Goal: Task Accomplishment & Management: Complete application form

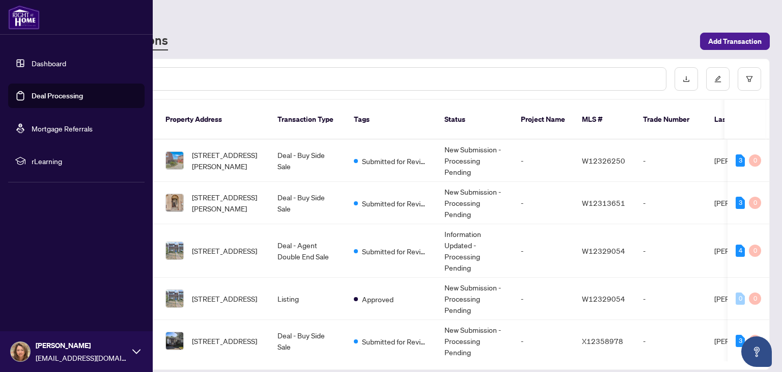
click at [59, 98] on link "Deal Processing" at bounding box center [57, 95] width 51 height 9
click at [39, 96] on link "Deal Processing" at bounding box center [57, 95] width 51 height 9
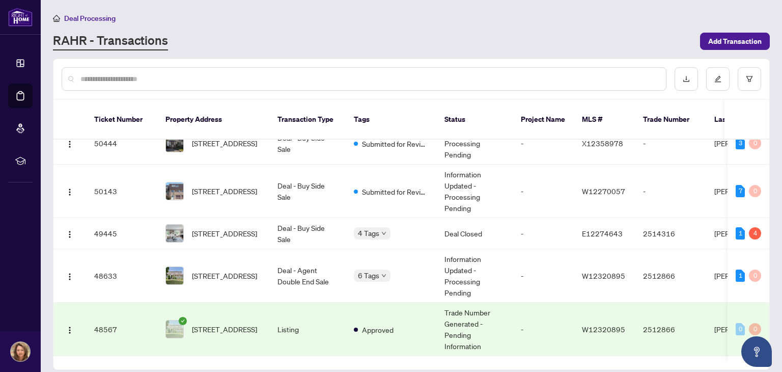
scroll to position [198, 0]
click at [214, 229] on span "[STREET_ADDRESS]" at bounding box center [224, 232] width 65 height 11
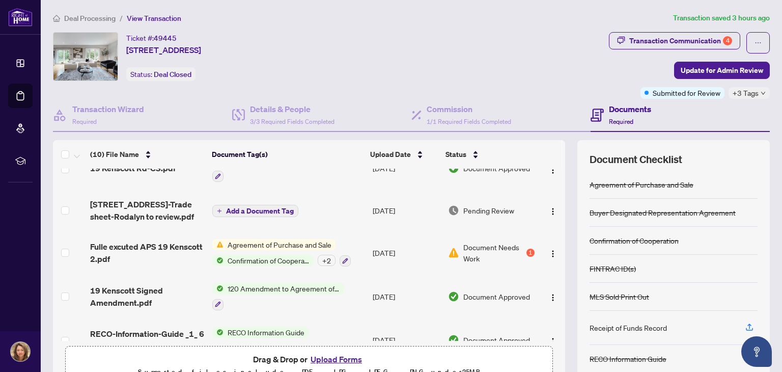
scroll to position [143, 0]
click at [261, 206] on span "Add a Document Tag" at bounding box center [260, 209] width 68 height 7
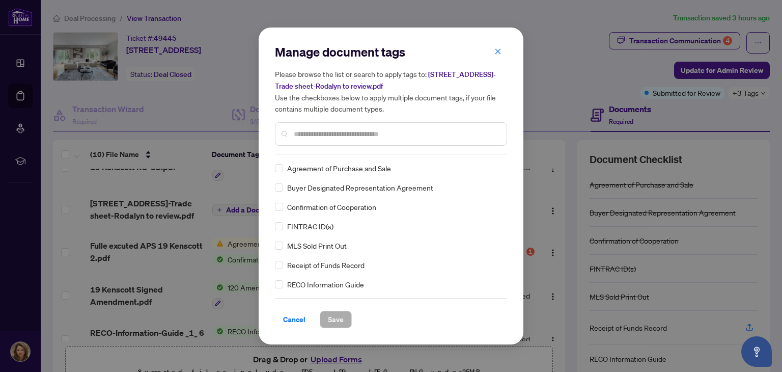
click at [557, 47] on div "Manage document tags Please browse the list or search to apply tags to: [STREET…" at bounding box center [391, 186] width 782 height 372
click at [499, 53] on icon "close" at bounding box center [497, 51] width 7 height 7
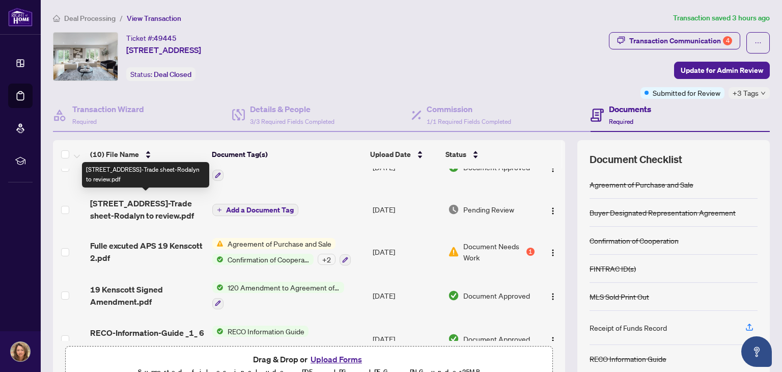
click at [128, 206] on span "[STREET_ADDRESS]-Trade sheet-Rodalyn to review.pdf" at bounding box center [147, 209] width 114 height 24
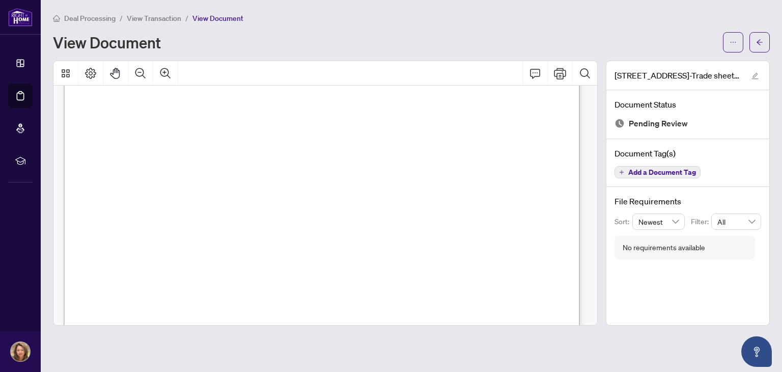
scroll to position [186, 0]
click at [735, 39] on icon "ellipsis" at bounding box center [732, 42] width 7 height 7
click at [685, 61] on span "Download" at bounding box center [696, 64] width 77 height 11
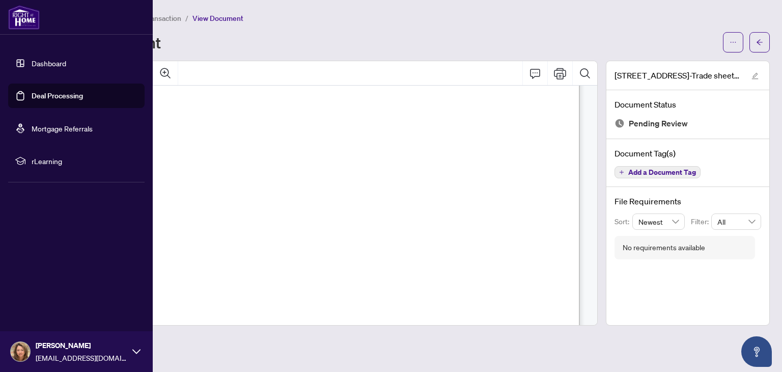
click at [64, 96] on link "Deal Processing" at bounding box center [57, 95] width 51 height 9
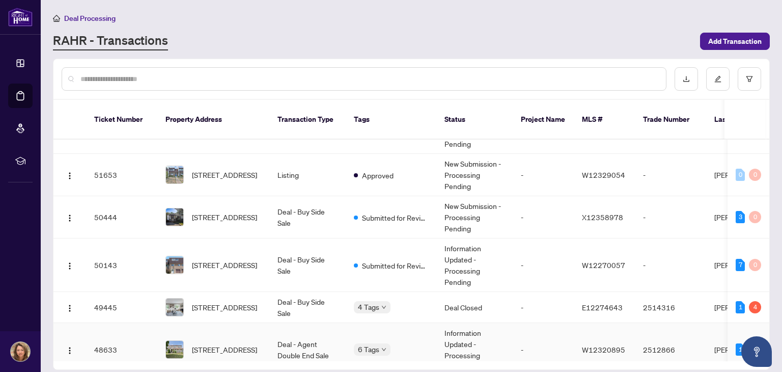
scroll to position [124, 0]
click at [223, 301] on span "[STREET_ADDRESS]" at bounding box center [224, 306] width 65 height 11
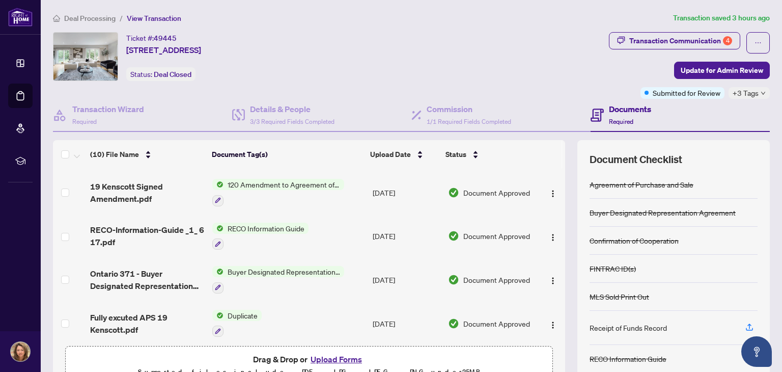
scroll to position [247, 0]
click at [330, 357] on button "Upload Forms" at bounding box center [336, 358] width 58 height 13
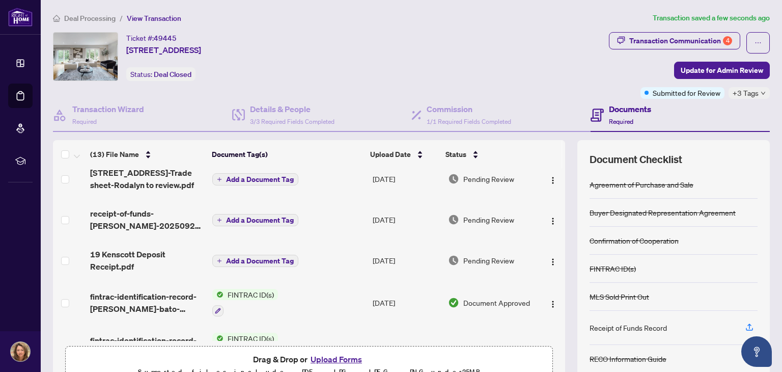
scroll to position [0, 0]
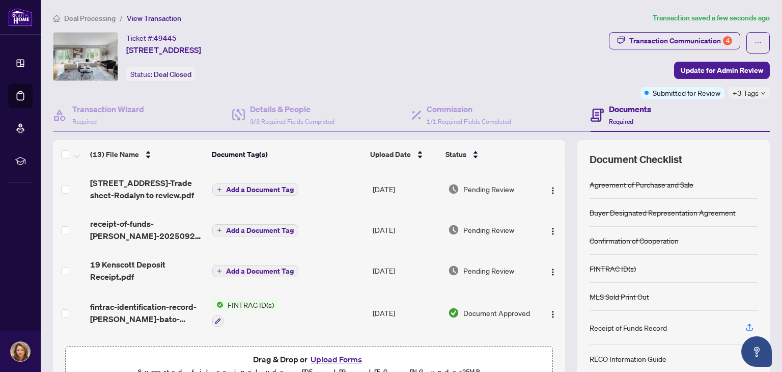
click at [259, 187] on span "Add a Document Tag" at bounding box center [260, 189] width 68 height 7
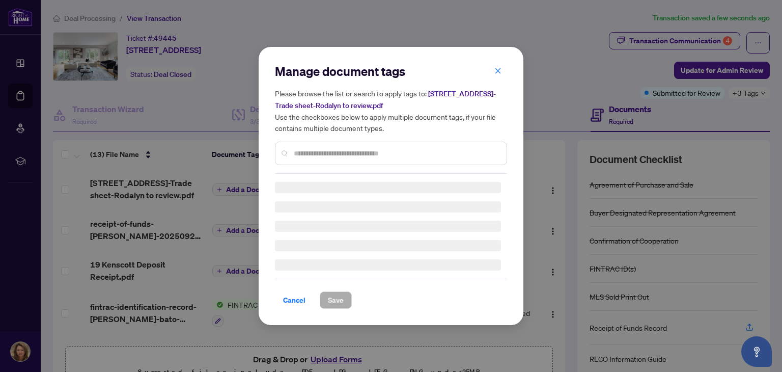
click at [381, 148] on input "text" at bounding box center [396, 153] width 205 height 11
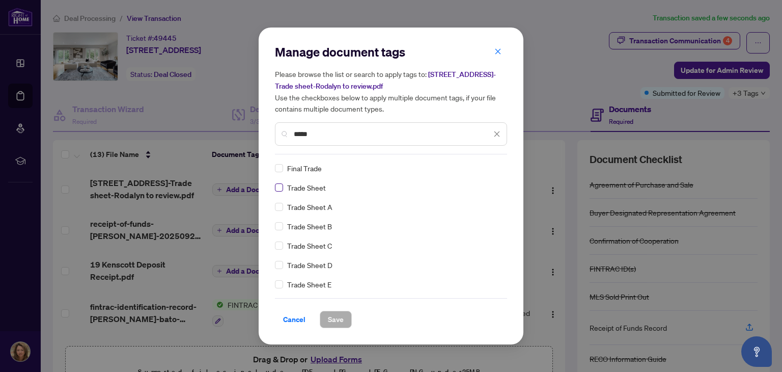
type input "*****"
click at [332, 319] on span "Save" at bounding box center [336, 319] width 16 height 16
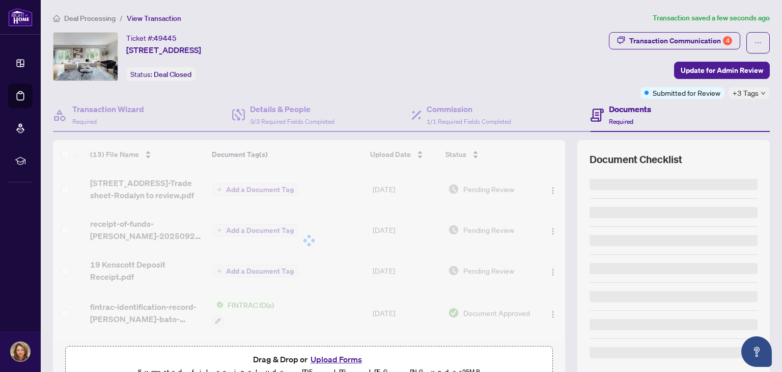
click at [244, 227] on div at bounding box center [309, 240] width 512 height 201
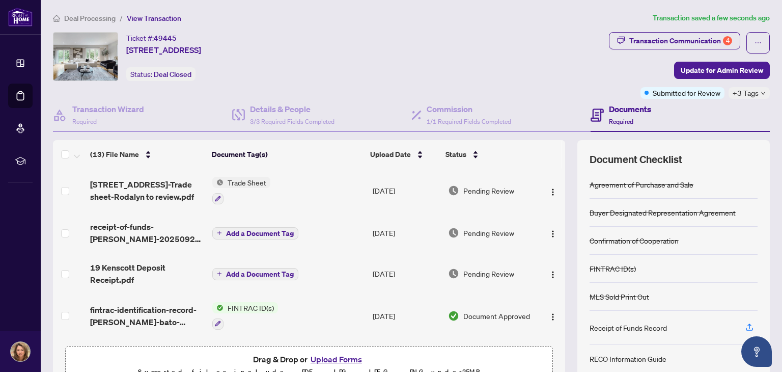
click at [244, 230] on span "Add a Document Tag" at bounding box center [260, 233] width 68 height 7
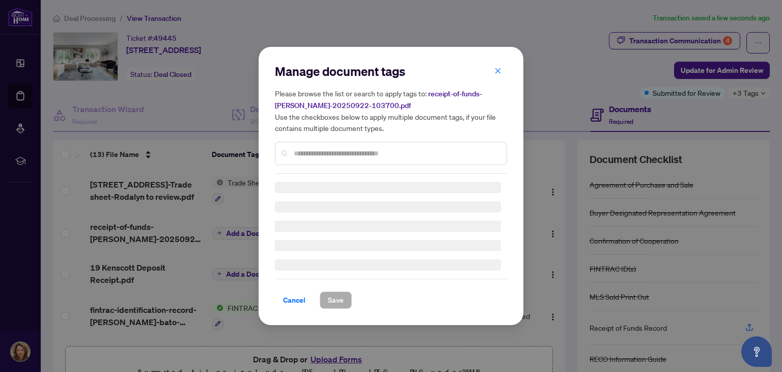
click at [347, 154] on input "text" at bounding box center [396, 153] width 205 height 11
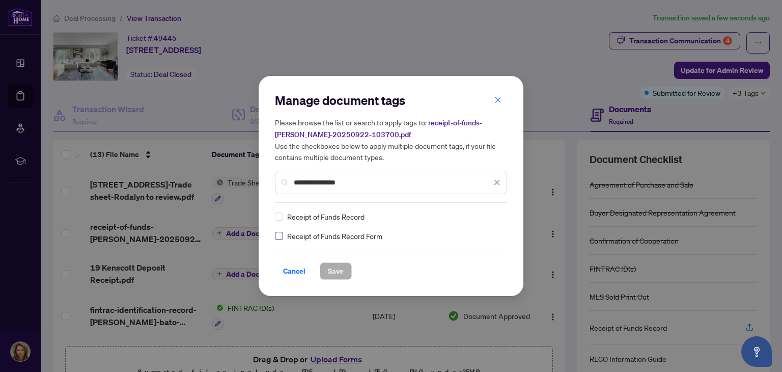
type input "**********"
click at [339, 271] on span "Save" at bounding box center [336, 271] width 16 height 16
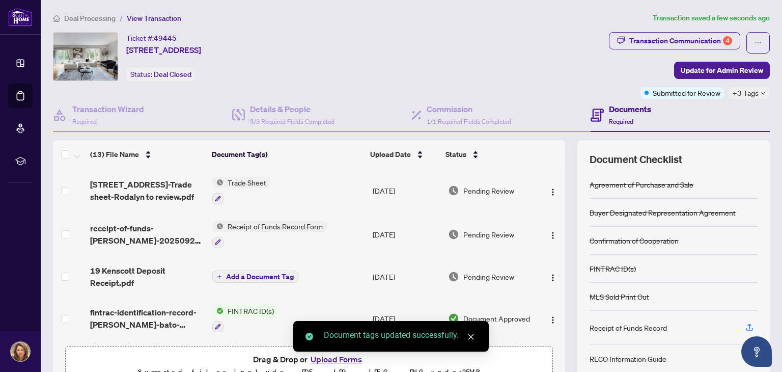
click at [249, 273] on span "Add a Document Tag" at bounding box center [260, 276] width 68 height 7
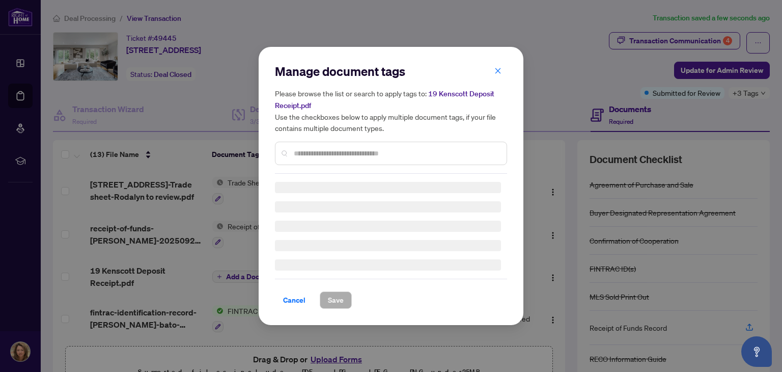
click at [366, 150] on input "text" at bounding box center [396, 153] width 205 height 11
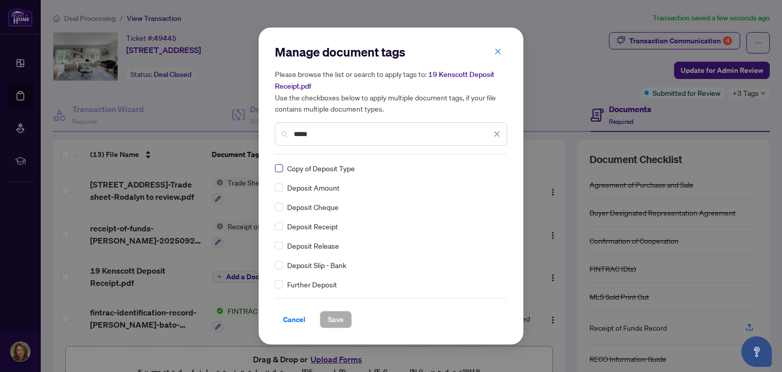
type input "*****"
click at [337, 318] on span "Save" at bounding box center [336, 319] width 16 height 16
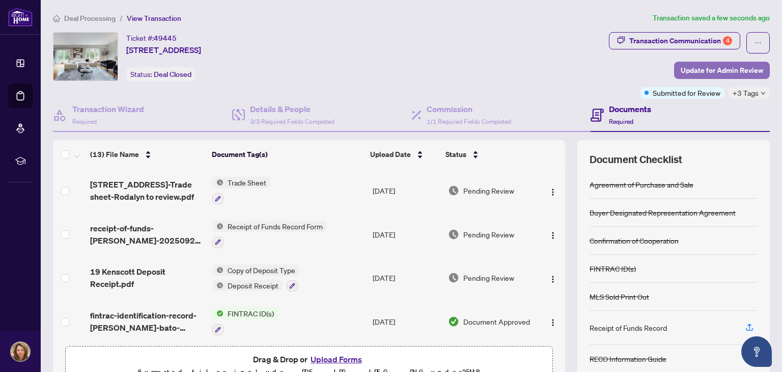
click at [733, 65] on span "Update for Admin Review" at bounding box center [721, 70] width 82 height 16
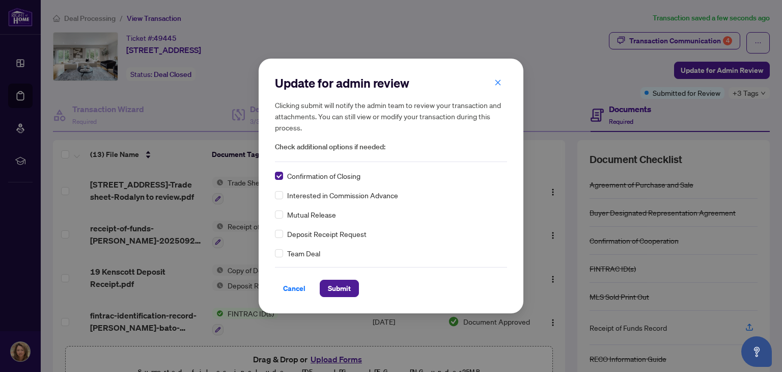
click at [670, 43] on div "Update for admin review Clicking submit will notify the admin team to review yo…" at bounding box center [391, 186] width 782 height 372
click at [497, 82] on icon "close" at bounding box center [497, 82] width 7 height 7
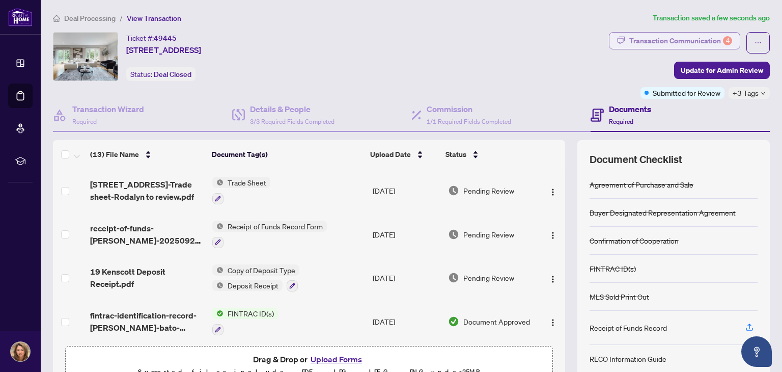
click at [679, 39] on div "Transaction Communication 4" at bounding box center [680, 41] width 103 height 16
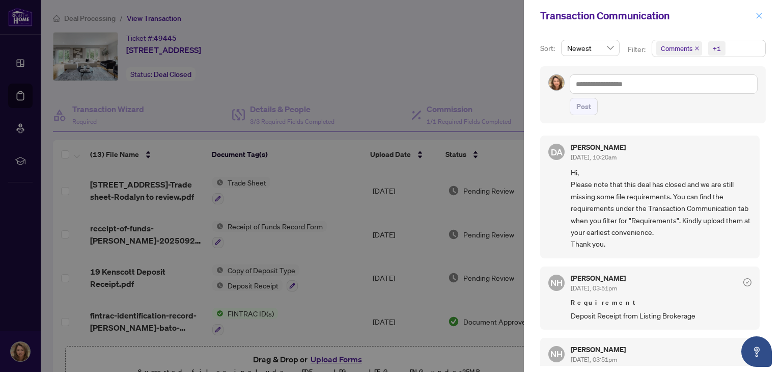
click at [761, 18] on icon "close" at bounding box center [758, 15] width 7 height 7
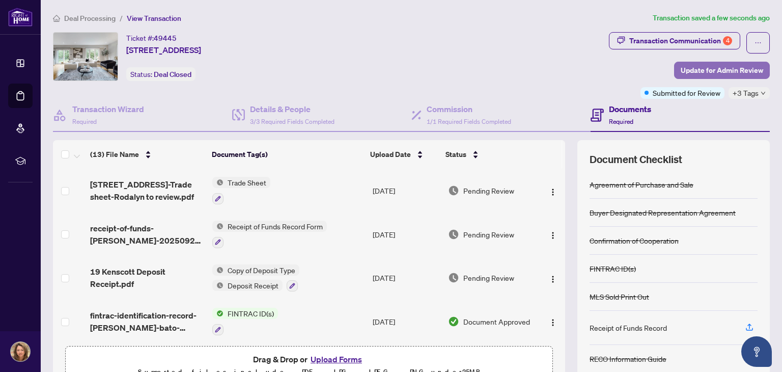
click at [710, 73] on span "Update for Admin Review" at bounding box center [721, 70] width 82 height 16
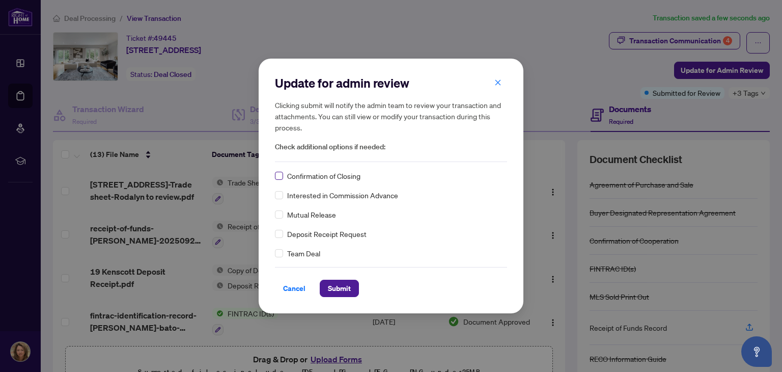
click at [277, 180] on label at bounding box center [279, 175] width 8 height 11
click at [339, 291] on span "Submit" at bounding box center [339, 288] width 23 height 16
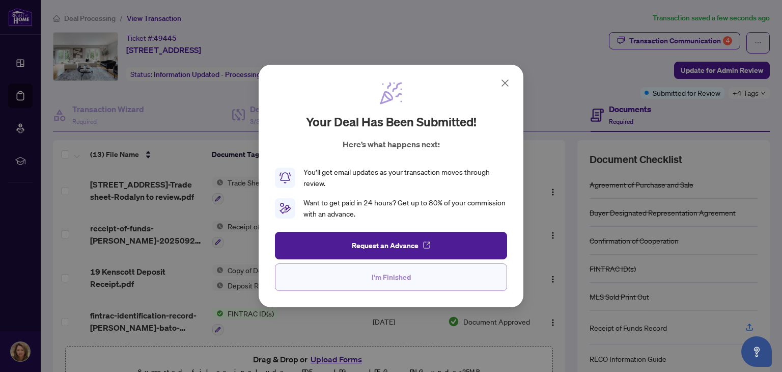
click at [411, 275] on button "I'm Finished" at bounding box center [391, 276] width 232 height 27
